Goal: Transaction & Acquisition: Purchase product/service

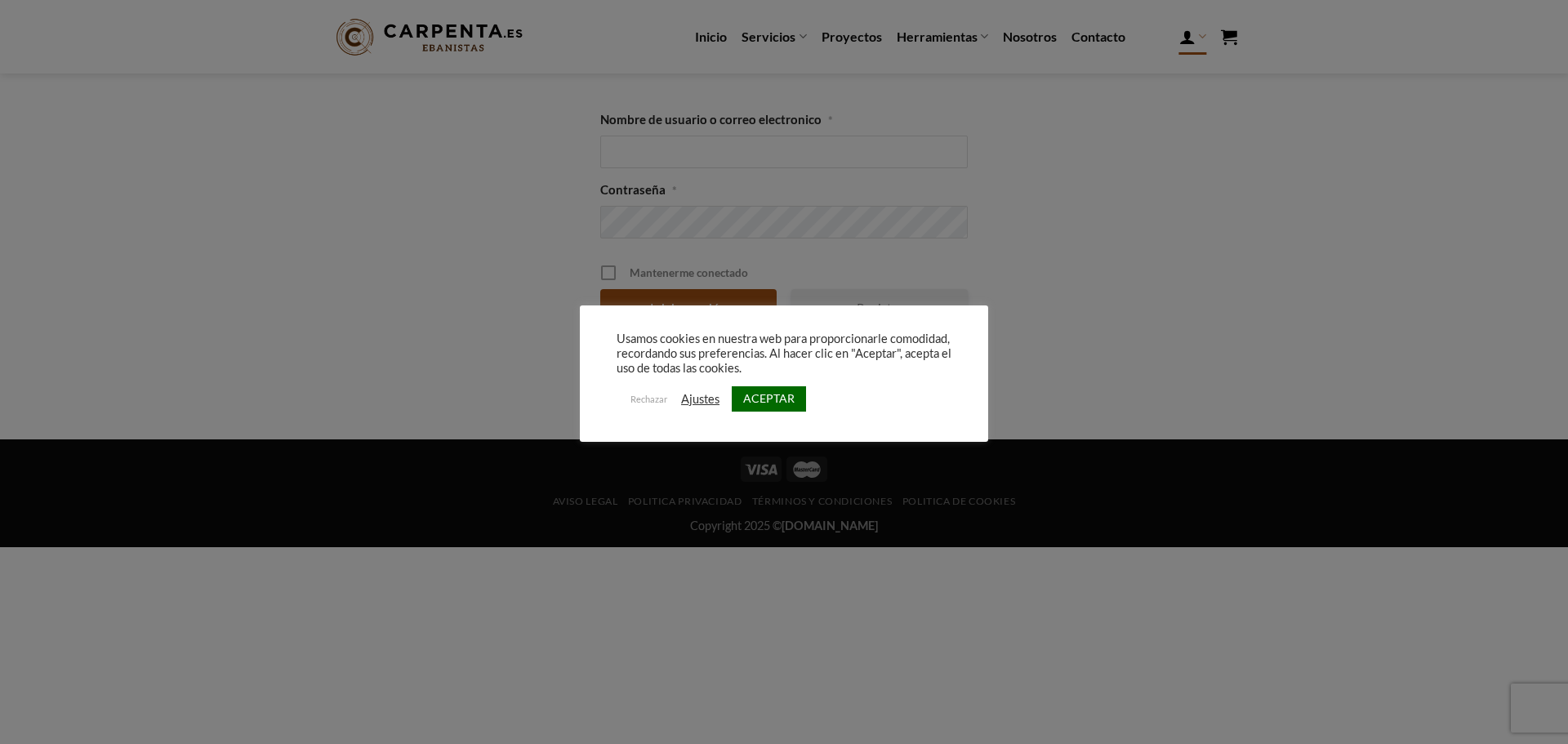
drag, startPoint x: 767, startPoint y: 394, endPoint x: 757, endPoint y: 342, distance: 53.0
click at [767, 394] on link "ACEPTAR" at bounding box center [768, 399] width 74 height 25
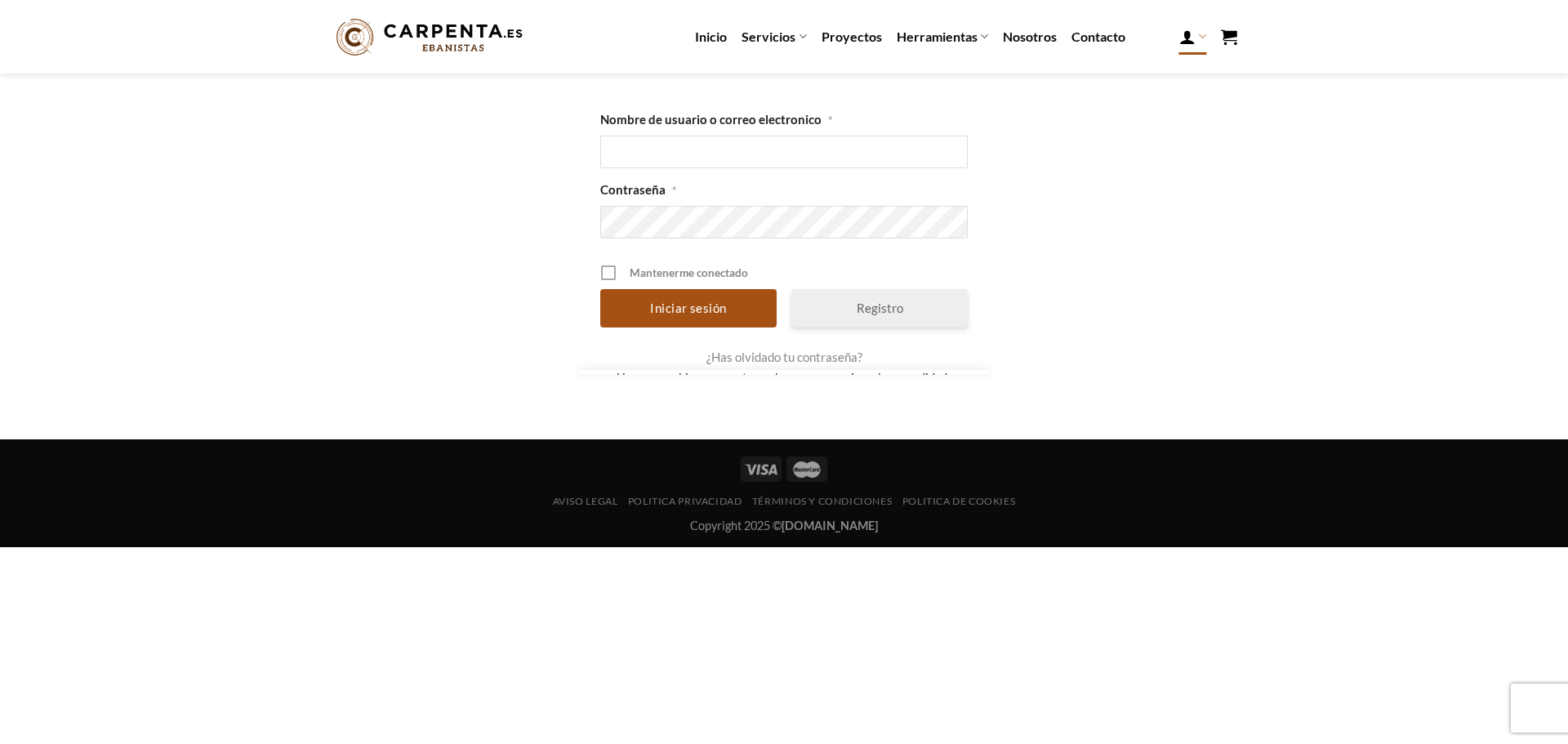
click at [704, 128] on label "Nombre de usuario o correo electronico *" at bounding box center [784, 120] width 367 height 19
click at [704, 136] on input "Nombre de usuario o correo electronico *" at bounding box center [784, 152] width 367 height 33
click at [703, 155] on input "Nombre de usuario o correo electronico *" at bounding box center [784, 152] width 367 height 33
type input "veronica658534355"
click at [600, 289] on input "Iniciar sesión" at bounding box center [687, 309] width 176 height 38
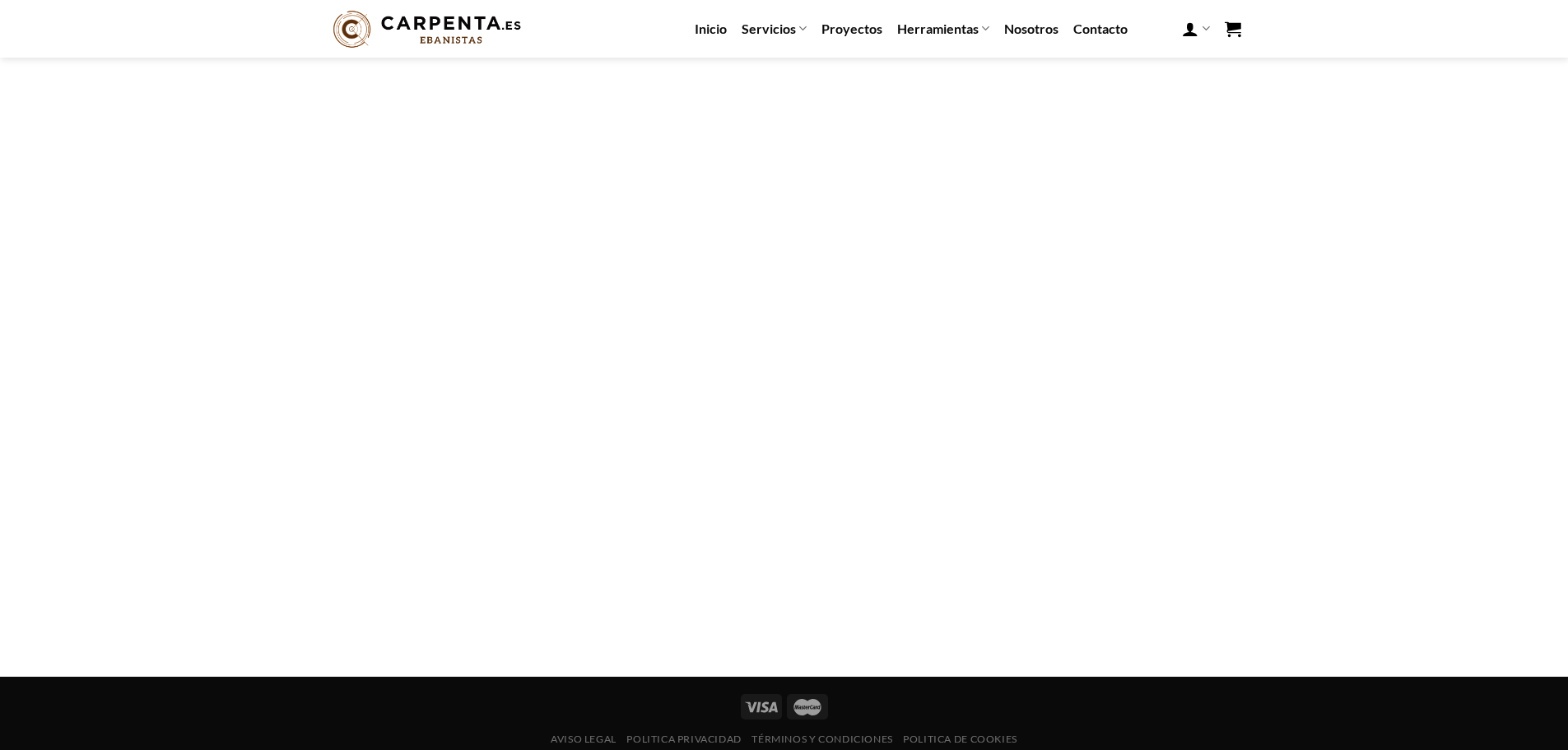
scroll to position [253, 0]
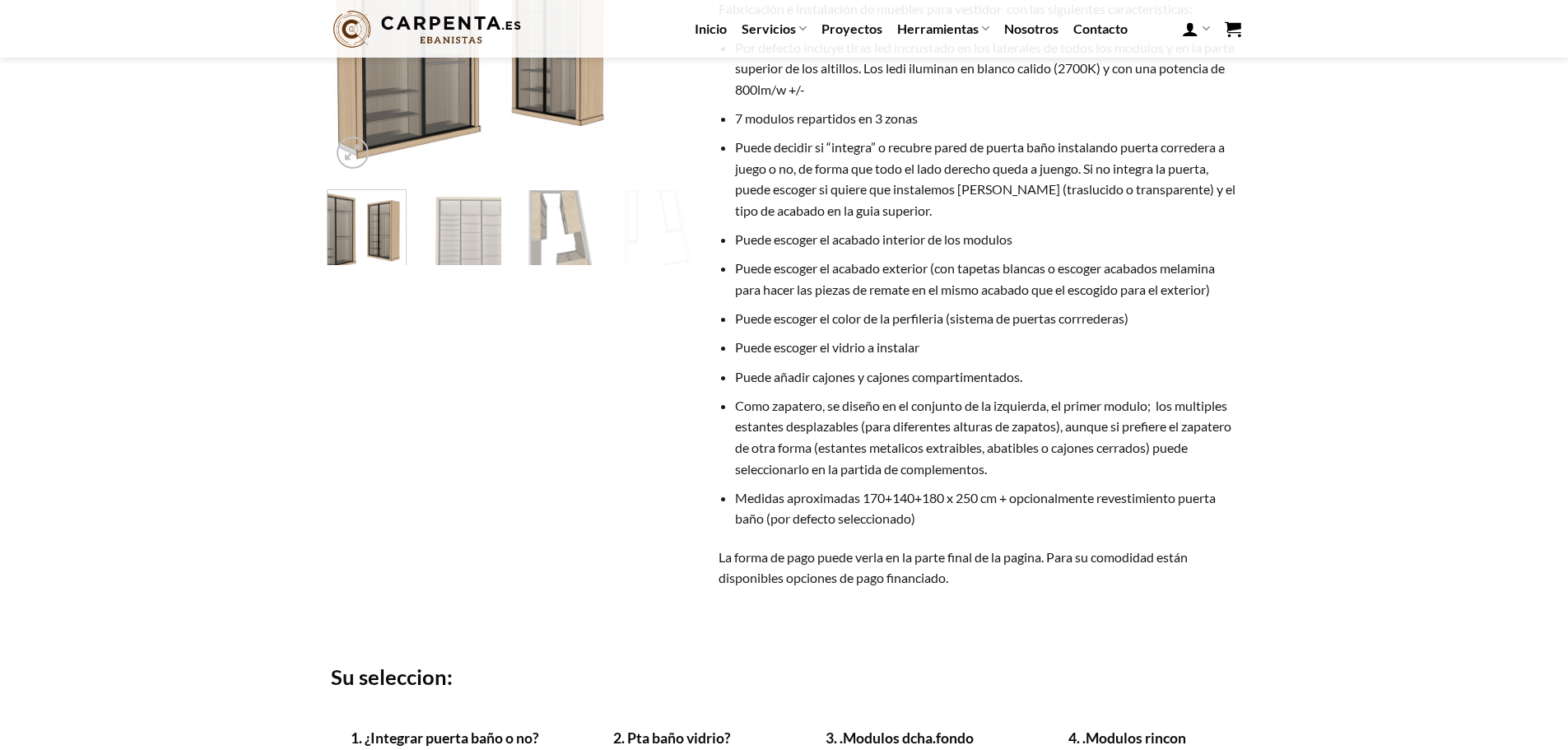
scroll to position [82, 0]
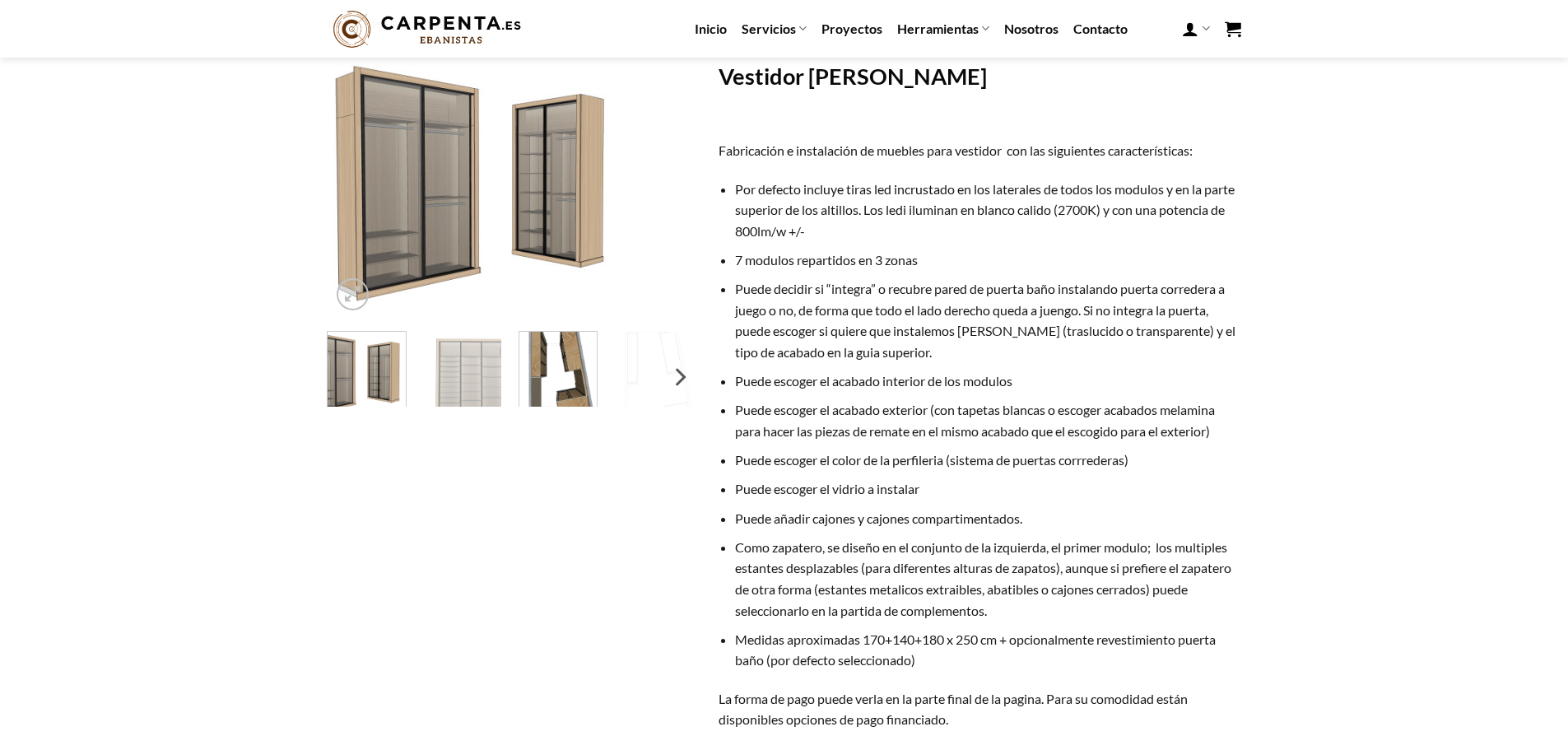
click at [573, 382] on img at bounding box center [558, 374] width 78 height 93
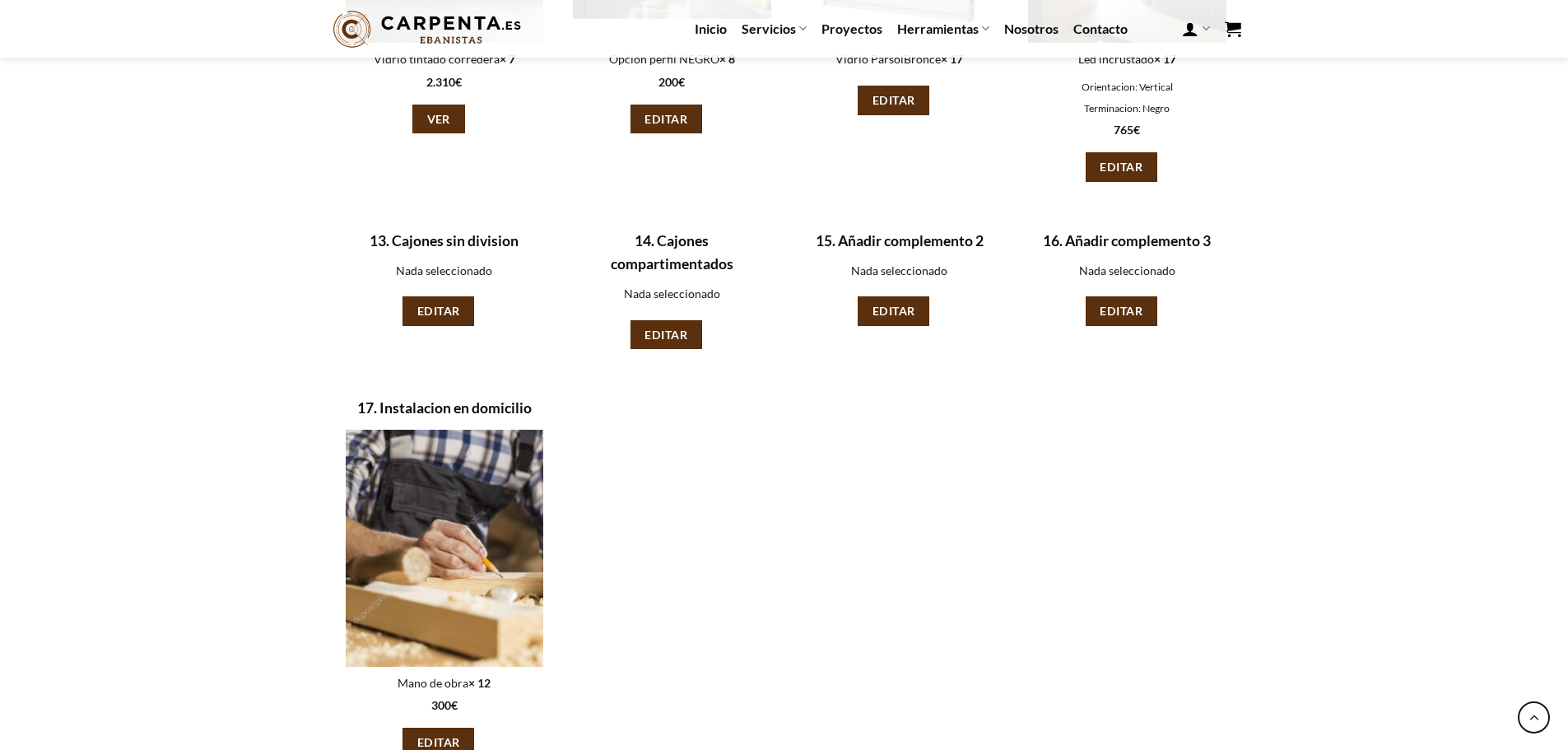
scroll to position [2058, 0]
click at [893, 321] on link "Editar" at bounding box center [894, 312] width 72 height 30
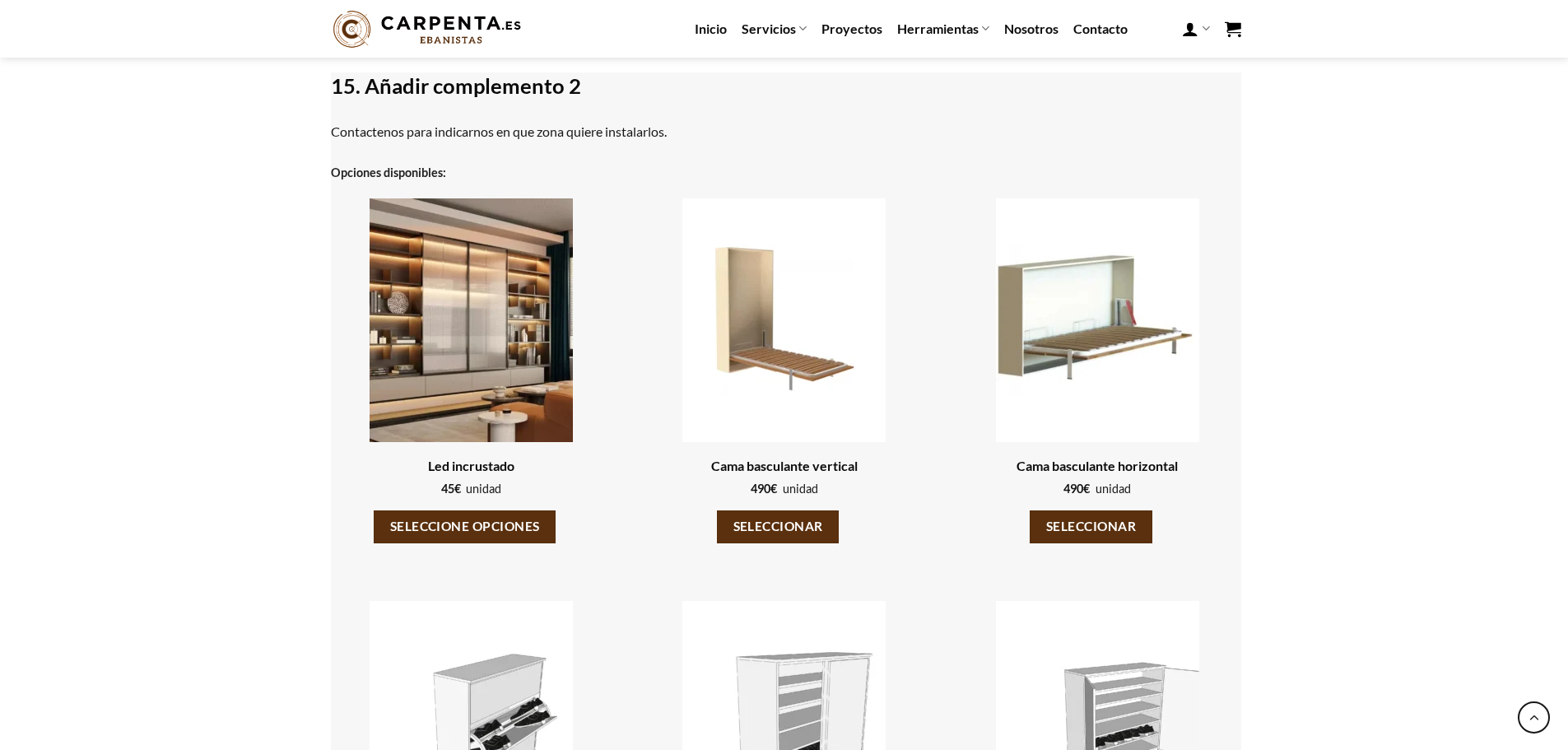
scroll to position [749, 0]
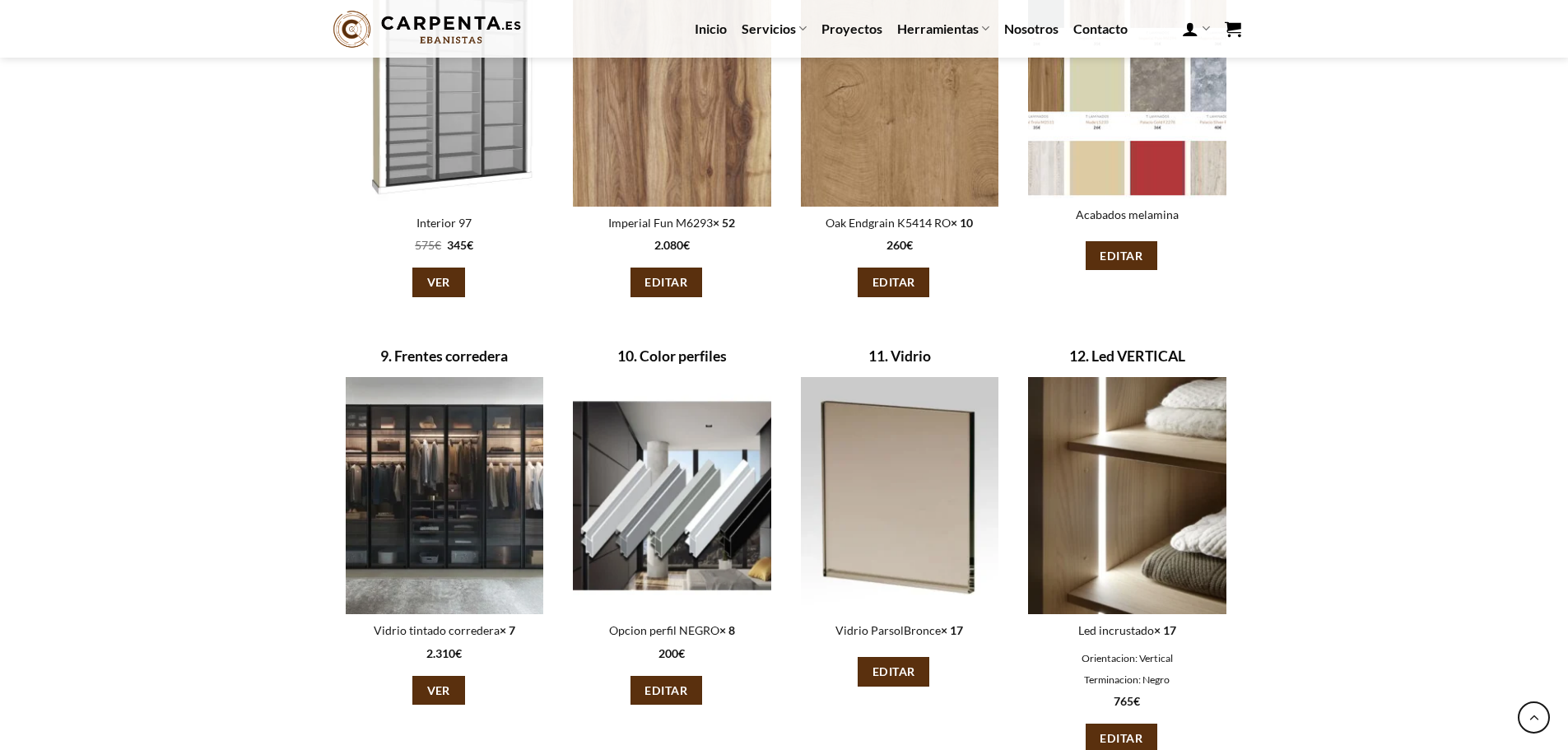
scroll to position [1451, 0]
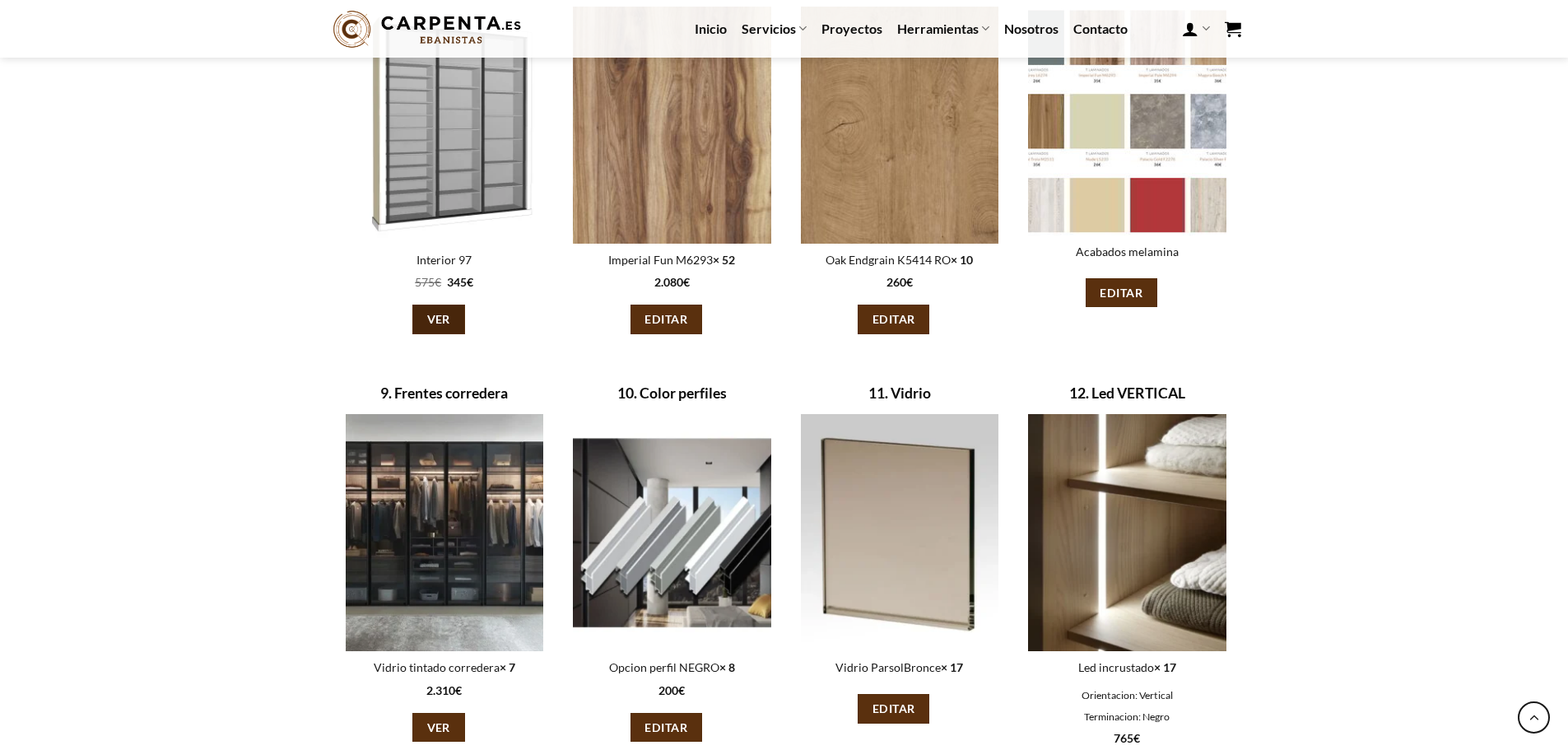
click at [422, 326] on link "Ver" at bounding box center [439, 319] width 52 height 30
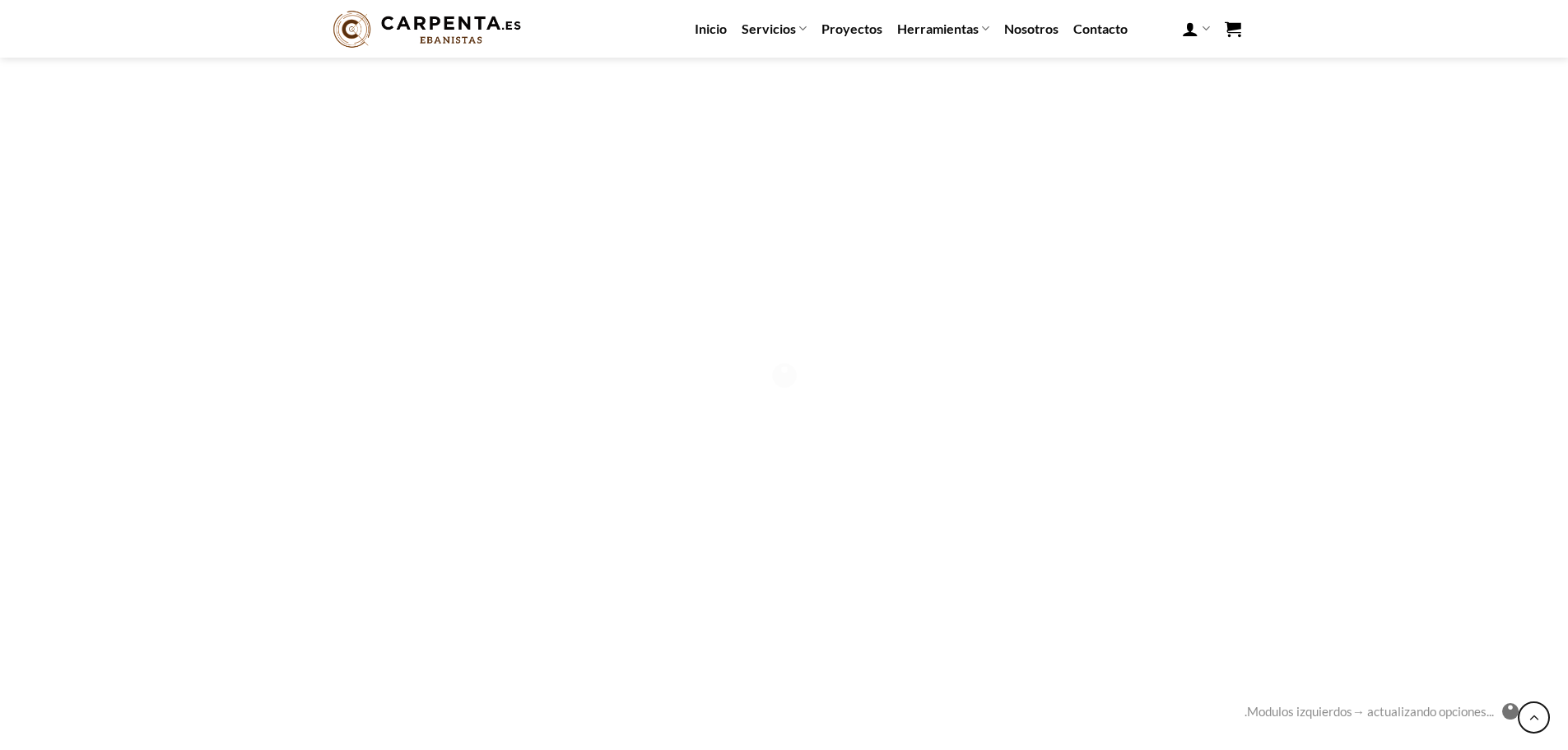
scroll to position [805, 0]
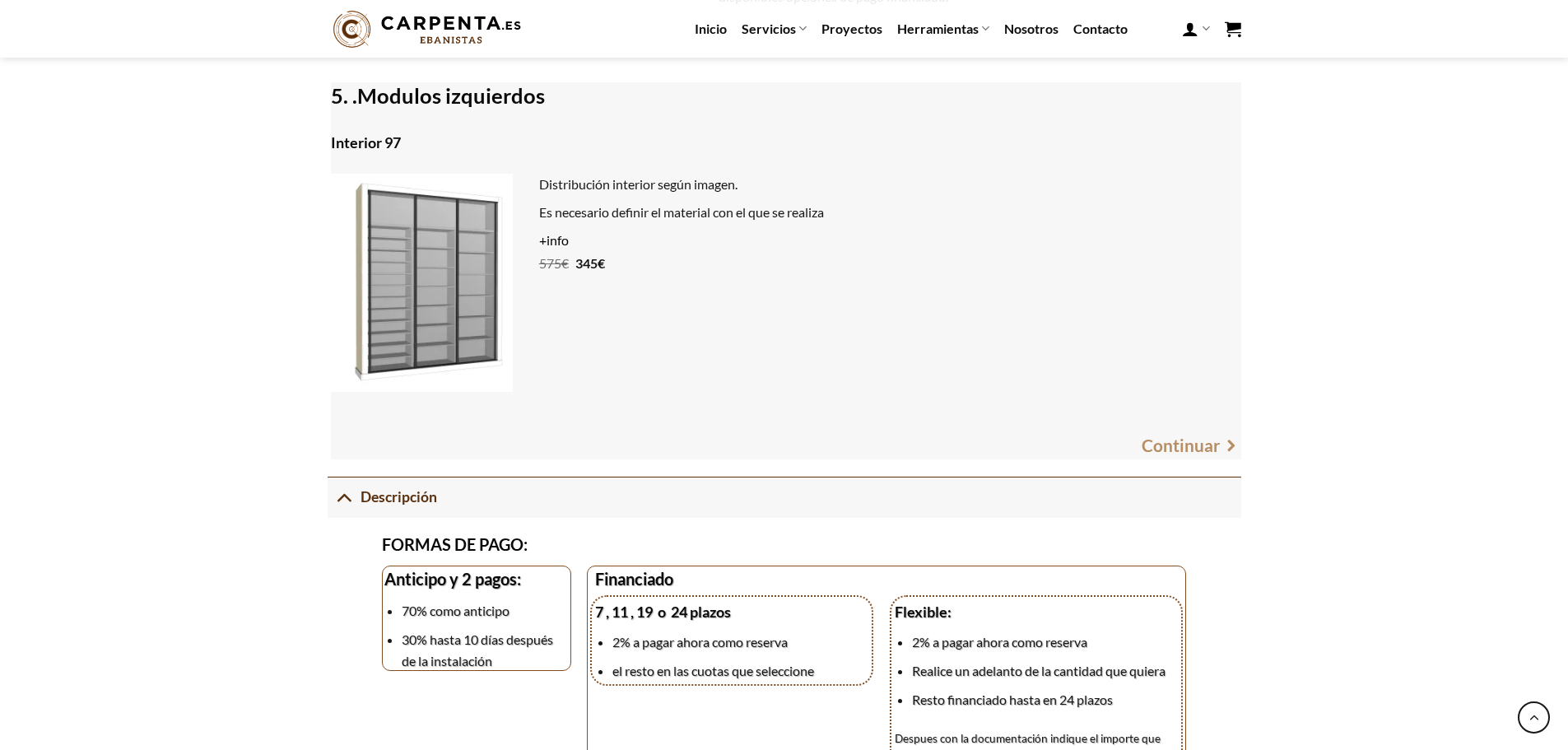
click at [555, 243] on link "+info" at bounding box center [553, 240] width 30 height 16
